Goal: Information Seeking & Learning: Learn about a topic

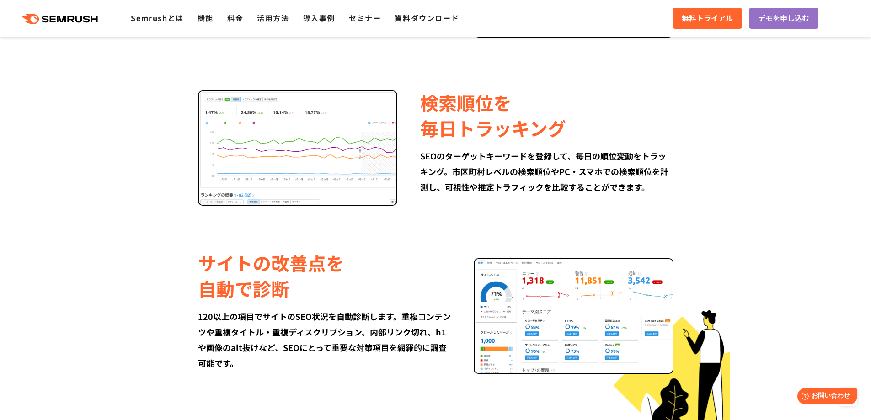
scroll to position [869, 0]
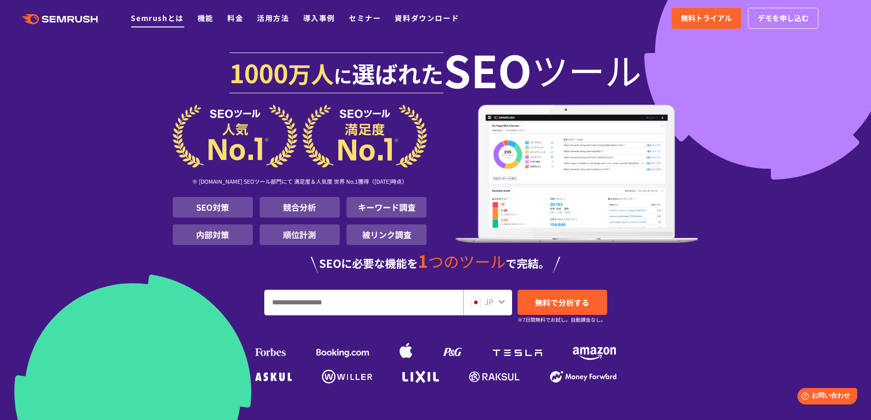
click at [172, 22] on link "Semrushとは" at bounding box center [157, 17] width 53 height 11
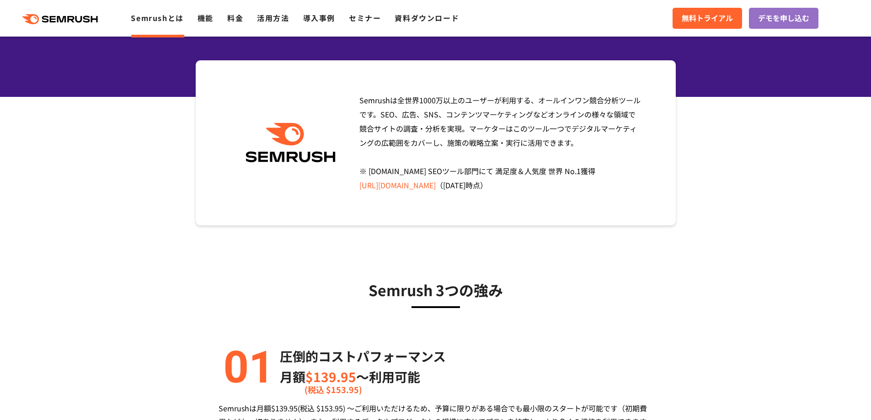
scroll to position [137, 0]
